Goal: Navigation & Orientation: Find specific page/section

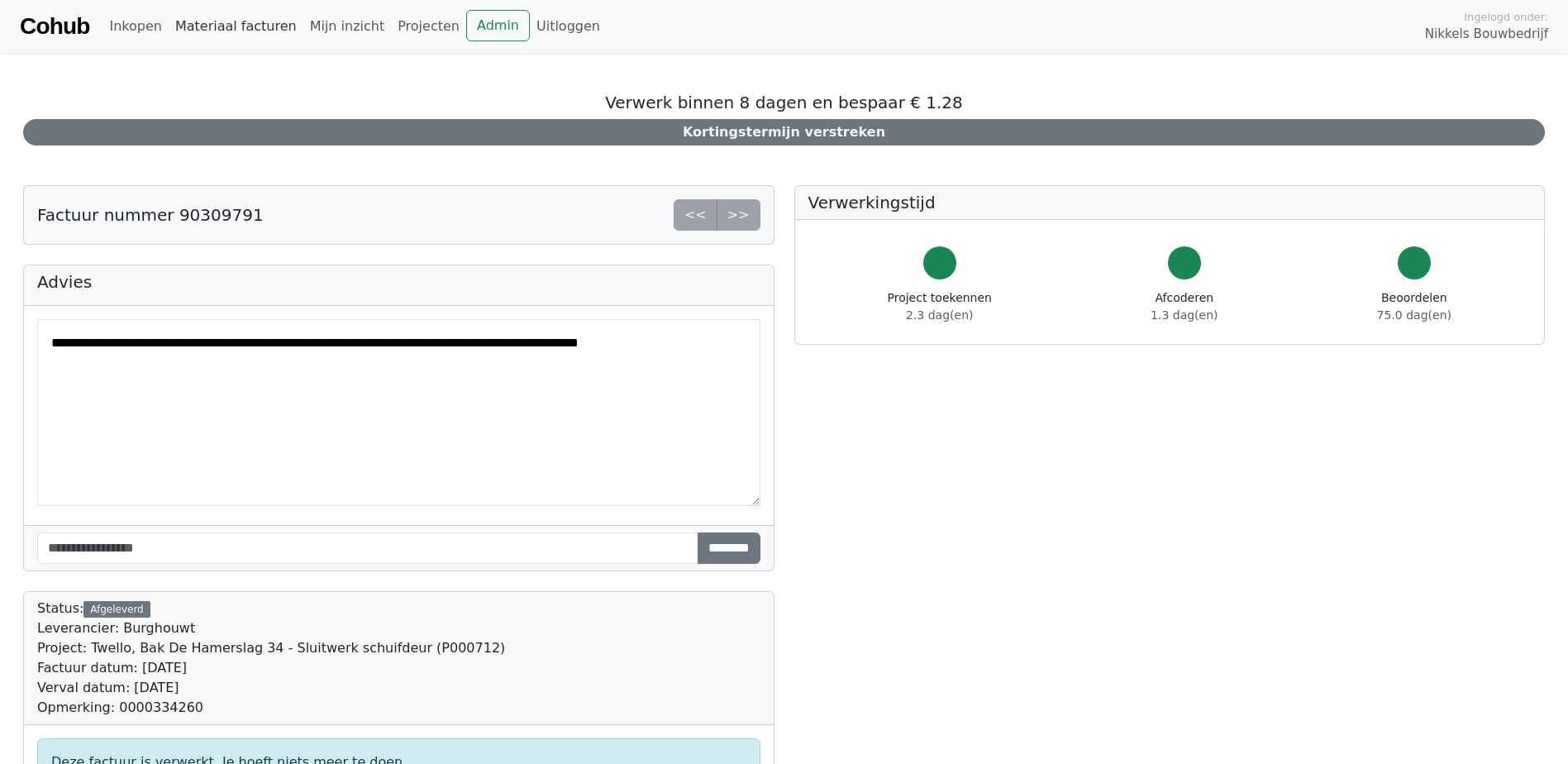
click at [198, 28] on link "Materiaal facturen" at bounding box center [236, 27] width 135 height 33
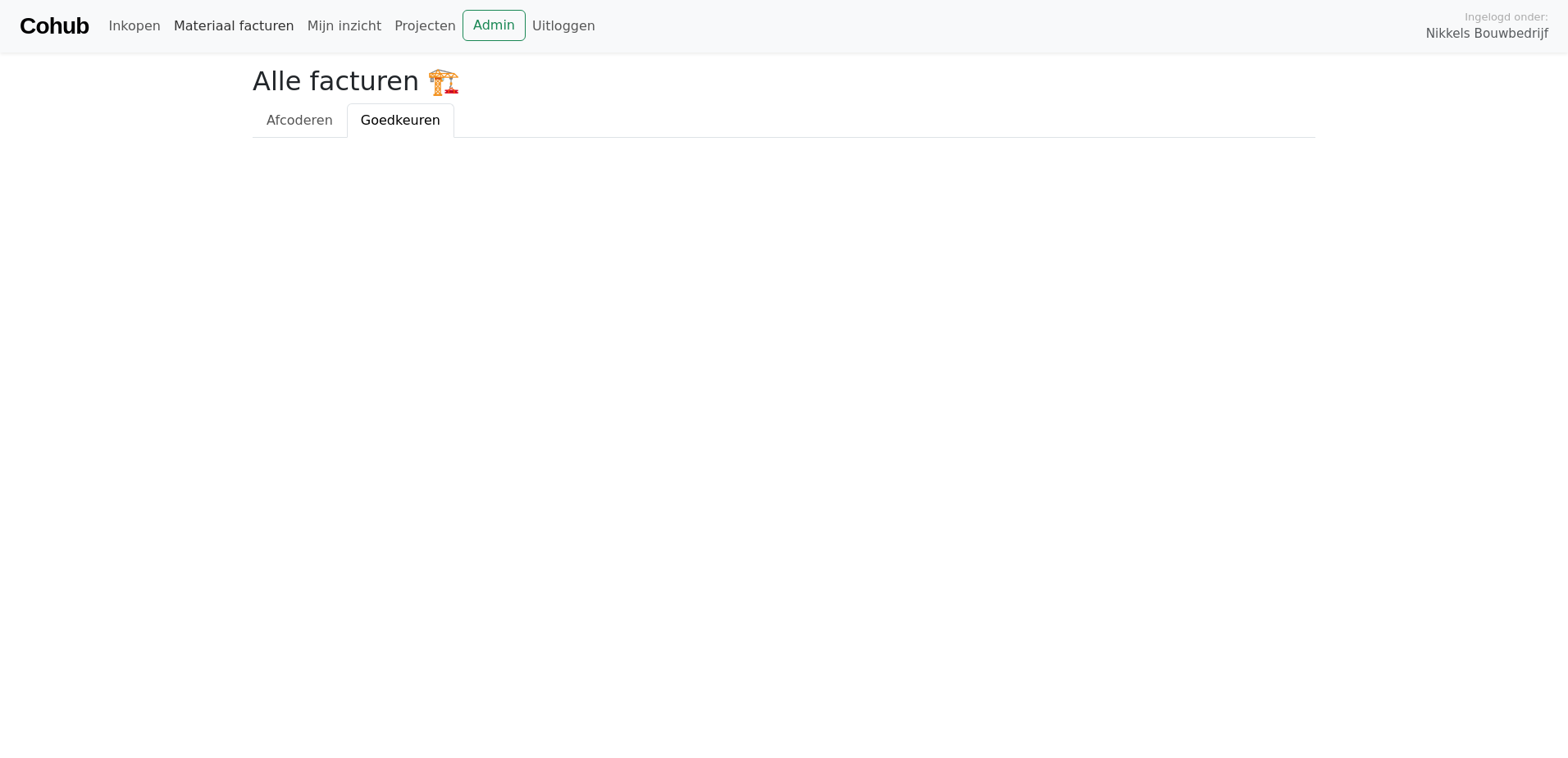
click at [248, 27] on link "Materiaal facturen" at bounding box center [234, 27] width 134 height 33
click at [314, 25] on link "Mijn inzicht" at bounding box center [344, 27] width 87 height 33
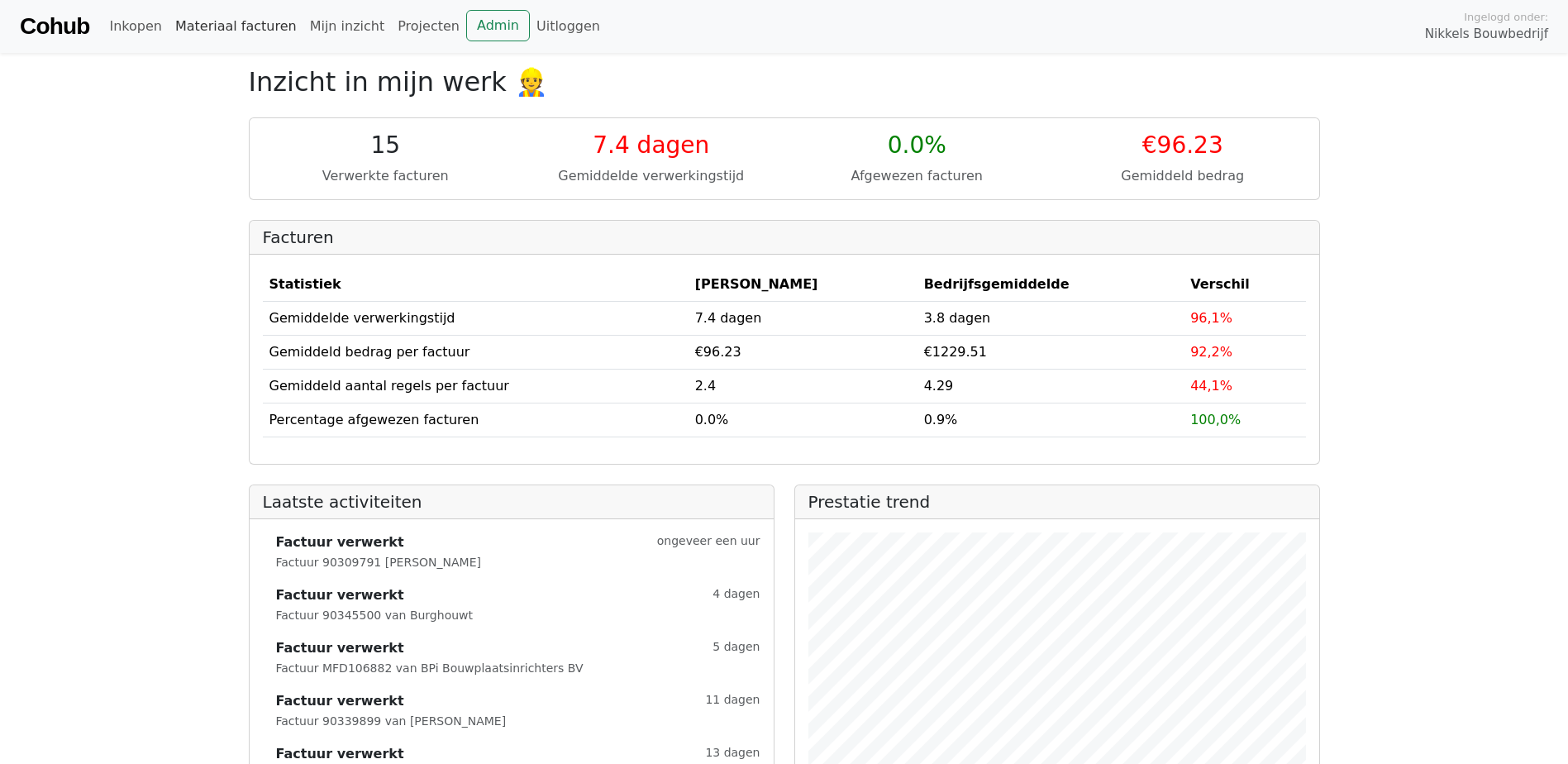
click at [260, 27] on link "Materiaal facturen" at bounding box center [236, 27] width 135 height 33
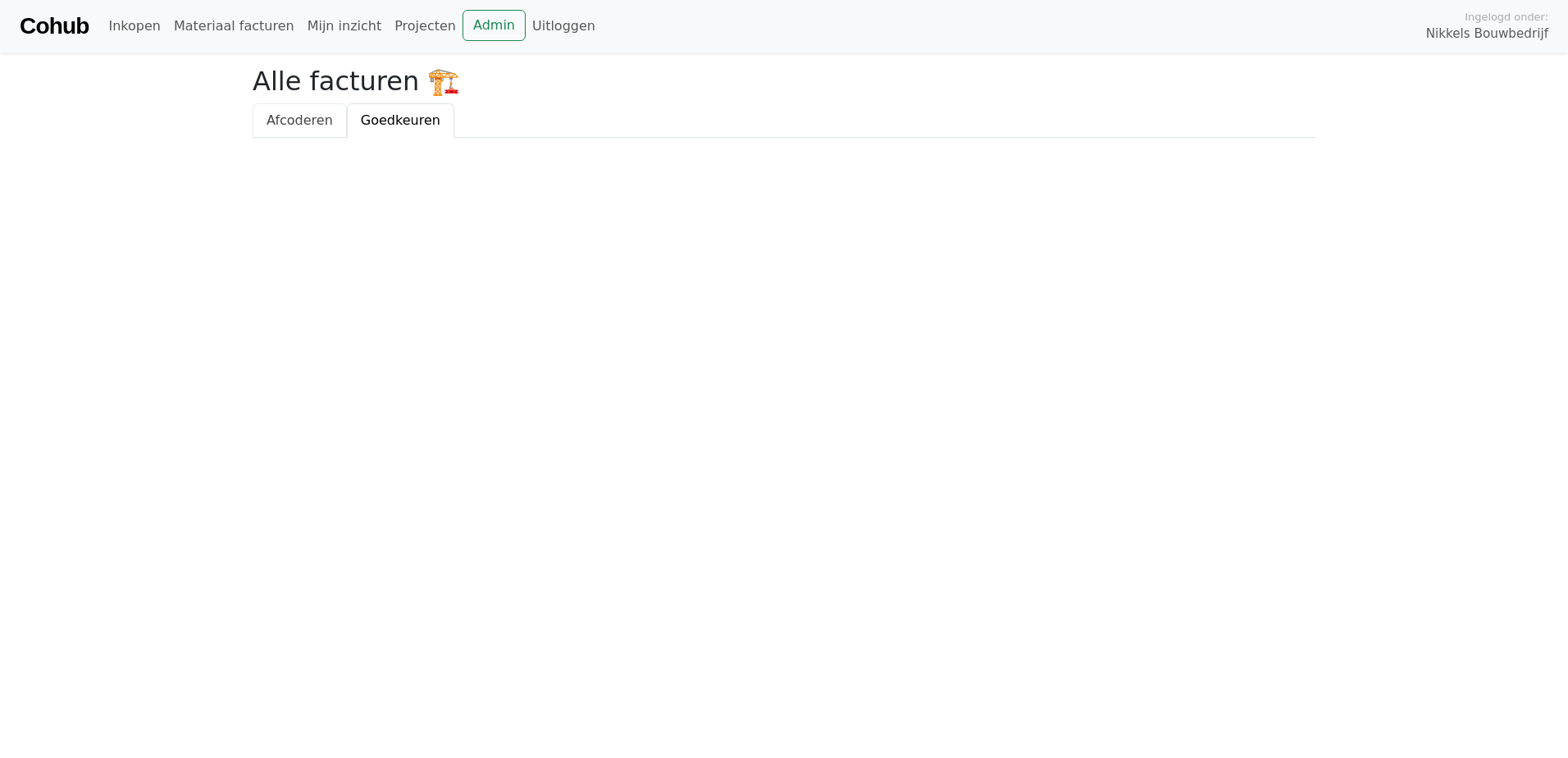
click at [294, 125] on span "Afcoderen" at bounding box center [300, 120] width 66 height 16
click at [379, 115] on span "Goedkeuren" at bounding box center [401, 120] width 79 height 16
click at [220, 28] on link "Materiaal facturen" at bounding box center [234, 27] width 134 height 33
click at [314, 32] on link "Mijn inzicht" at bounding box center [344, 27] width 87 height 33
